Goal: Use online tool/utility: Utilize a website feature to perform a specific function

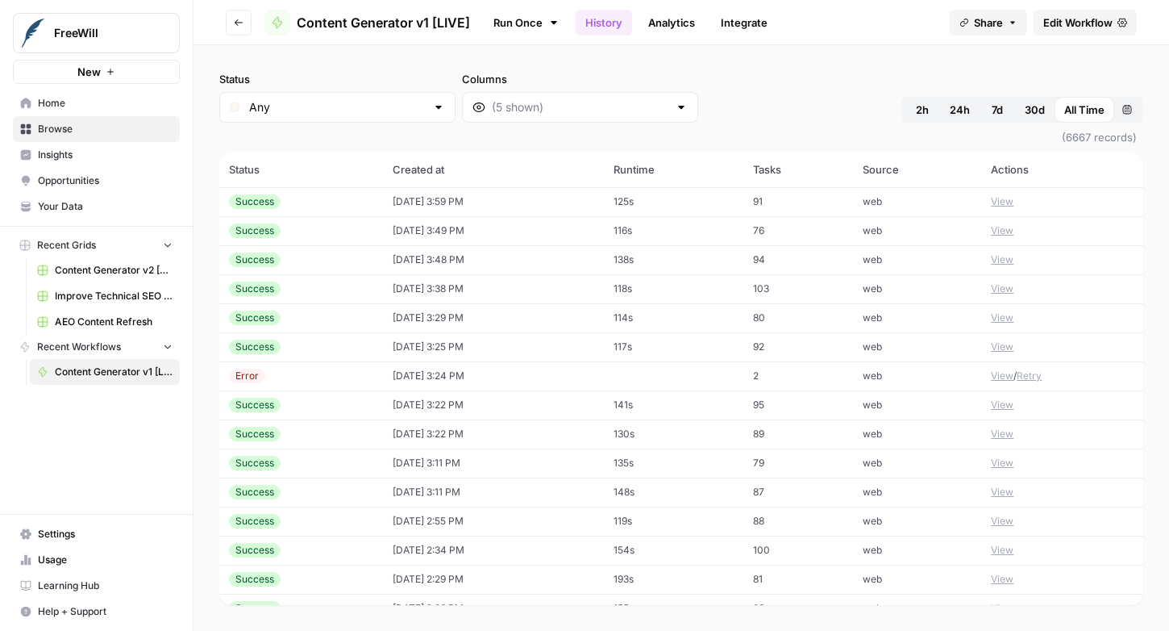
click at [403, 28] on span "Content Generator v1 [LIVE]" at bounding box center [383, 22] width 173 height 19
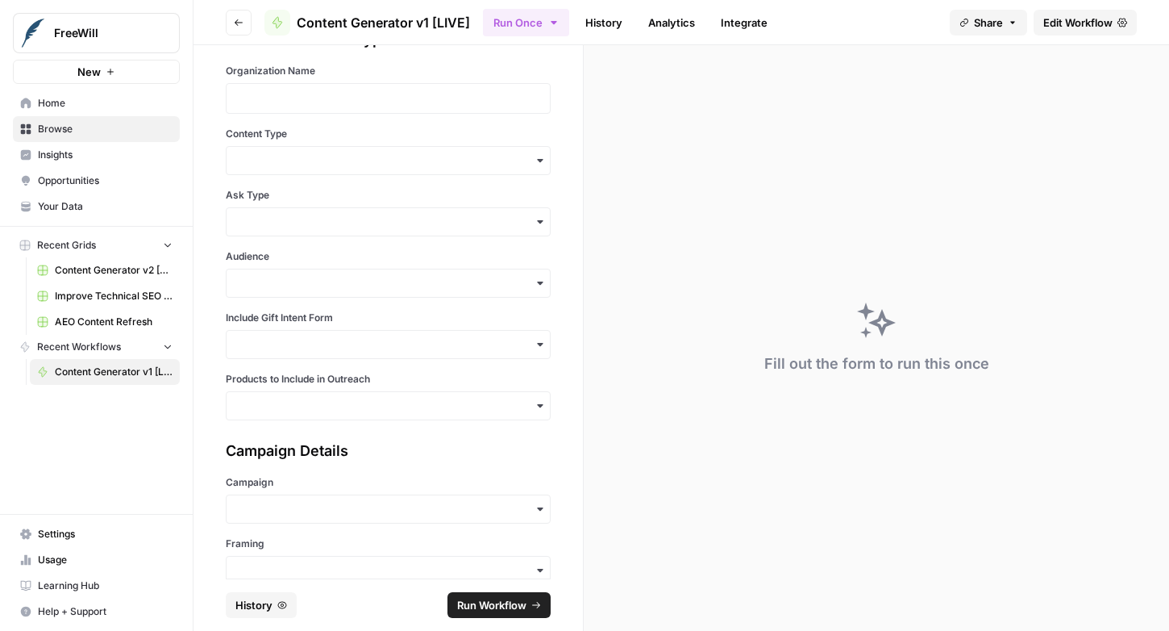
scroll to position [55, 0]
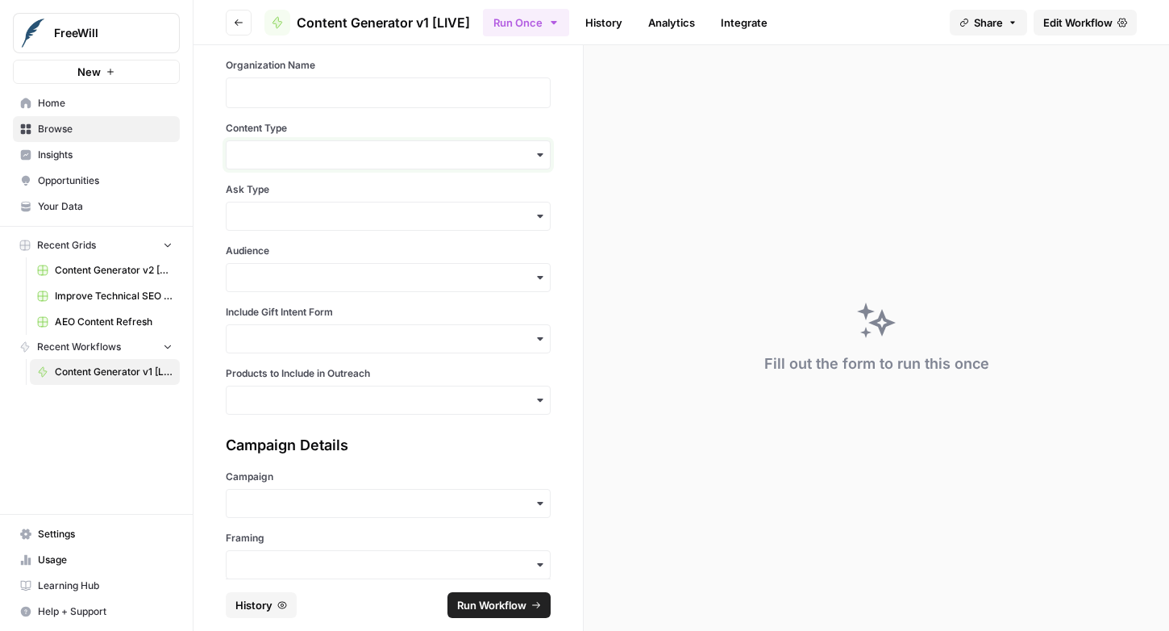
click at [394, 148] on input "Content Type" at bounding box center [388, 155] width 304 height 16
click at [406, 124] on label "Content Type" at bounding box center [388, 128] width 325 height 15
click at [406, 147] on input "Content Type" at bounding box center [388, 155] width 304 height 16
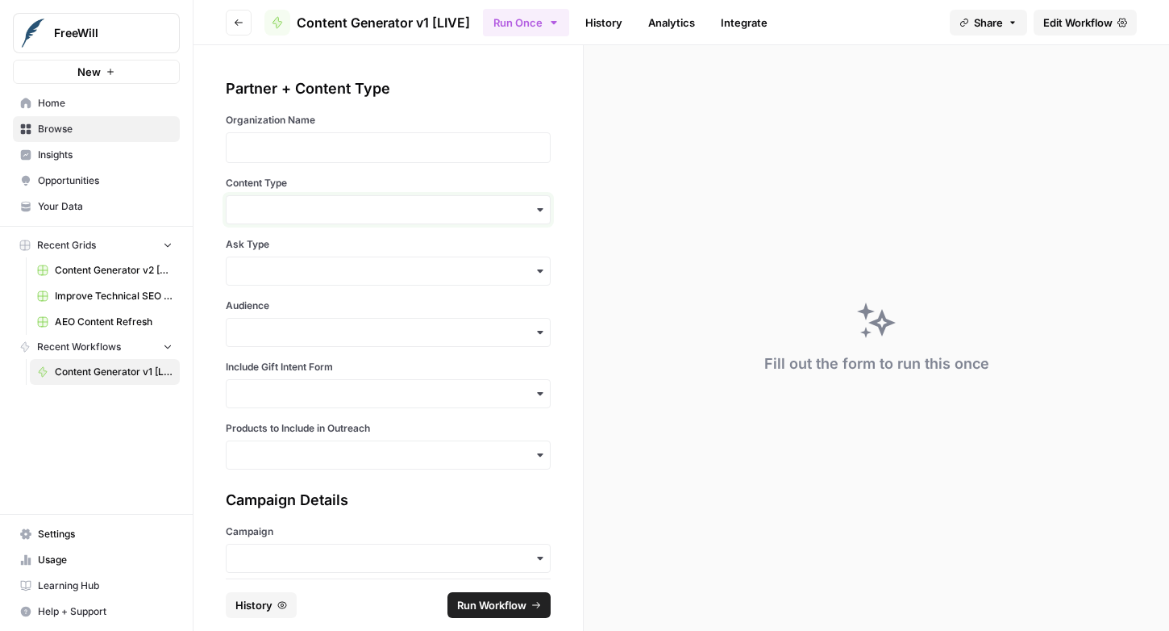
scroll to position [32, 0]
